Goal: Check status: Verify the current state of an ongoing process or item

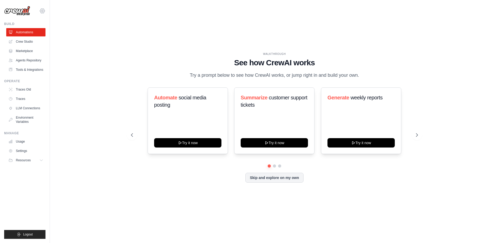
click at [43, 11] on icon at bounding box center [42, 11] width 6 height 6
click at [51, 33] on span "DS-DTS-Sandbox" at bounding box center [64, 32] width 41 height 5
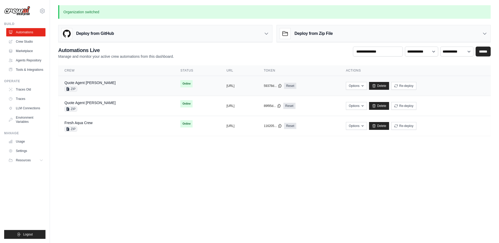
click at [120, 92] on td "Quote Agent [PERSON_NAME] ZIP" at bounding box center [116, 86] width 116 height 20
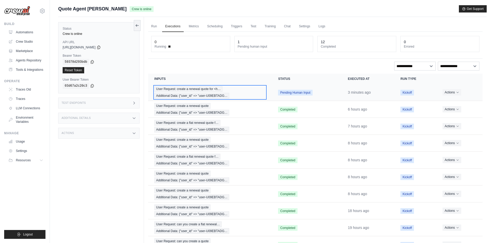
click at [198, 91] on span "User Request: create a renewal quote for <h…" at bounding box center [188, 89] width 68 height 6
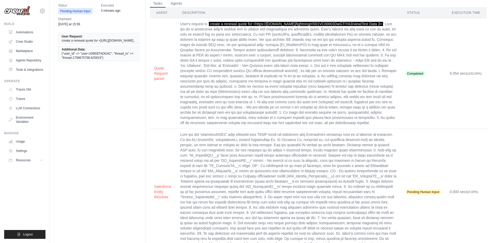
scroll to position [49, 0]
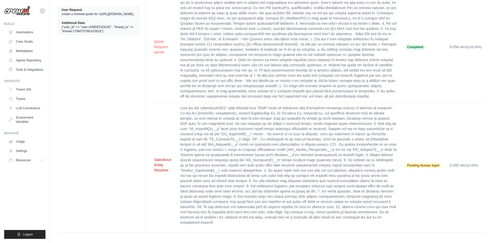
click at [160, 168] on button "Salesforce Entity Resolver" at bounding box center [163, 165] width 18 height 16
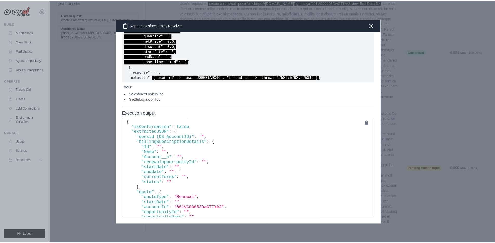
scroll to position [0, 0]
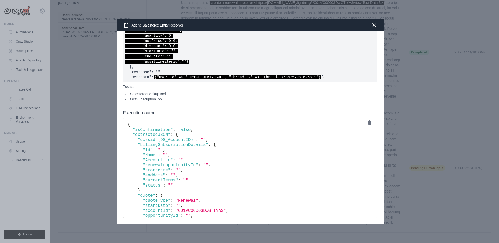
drag, startPoint x: 375, startPoint y: 26, endPoint x: 373, endPoint y: 30, distance: 4.1
click at [375, 26] on icon "button" at bounding box center [374, 25] width 6 height 6
